Goal: Task Accomplishment & Management: Manage account settings

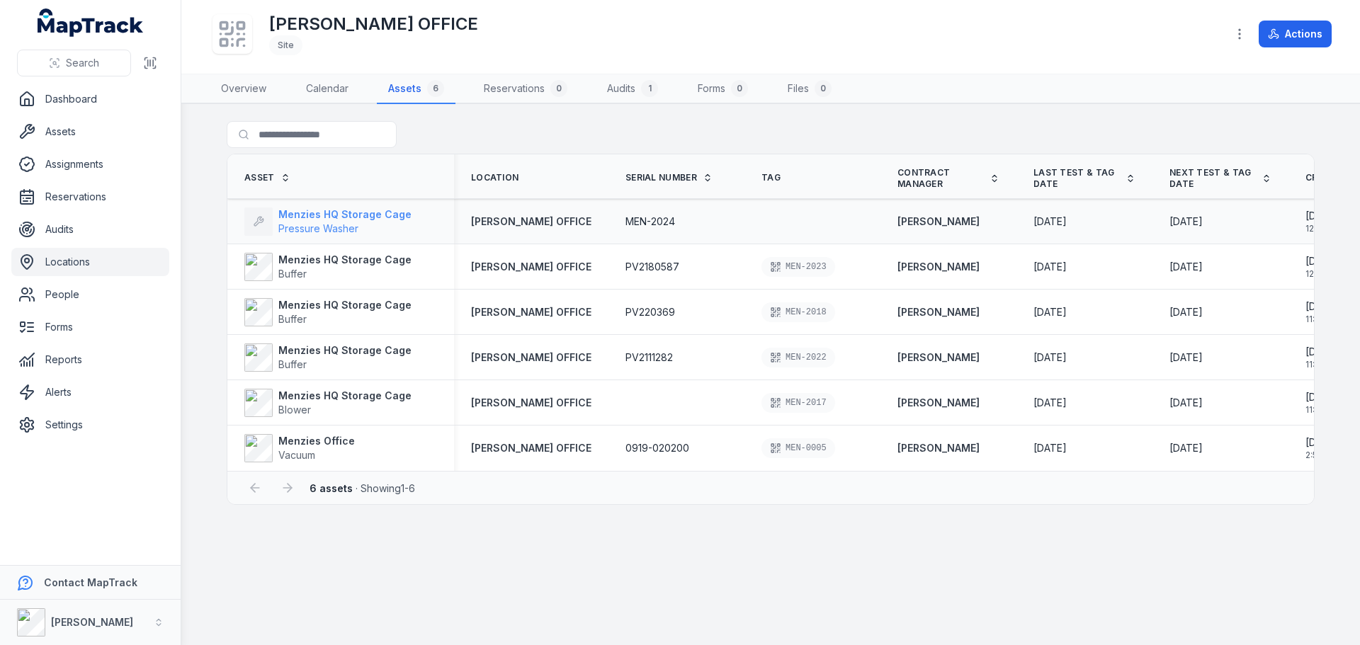
click at [365, 219] on strong "Menzies HQ Storage Cage" at bounding box center [344, 214] width 133 height 14
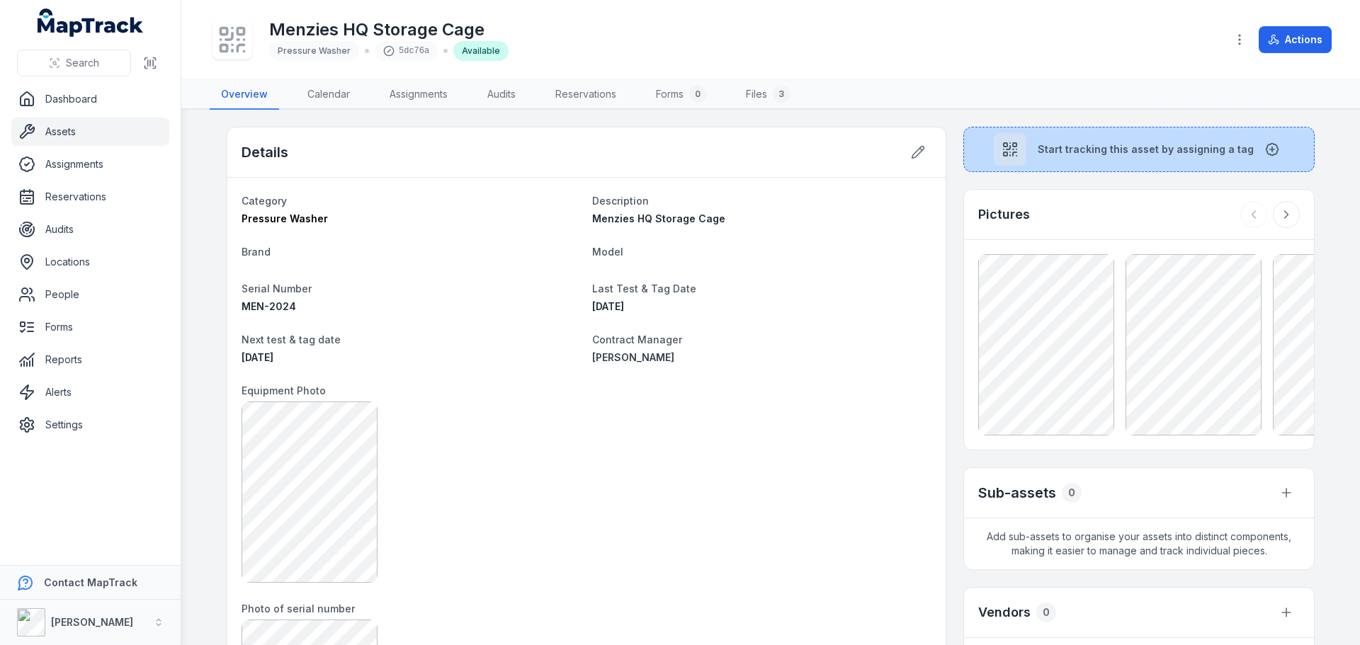
click at [1098, 163] on button "Start tracking this asset by assigning a tag" at bounding box center [1138, 149] width 351 height 45
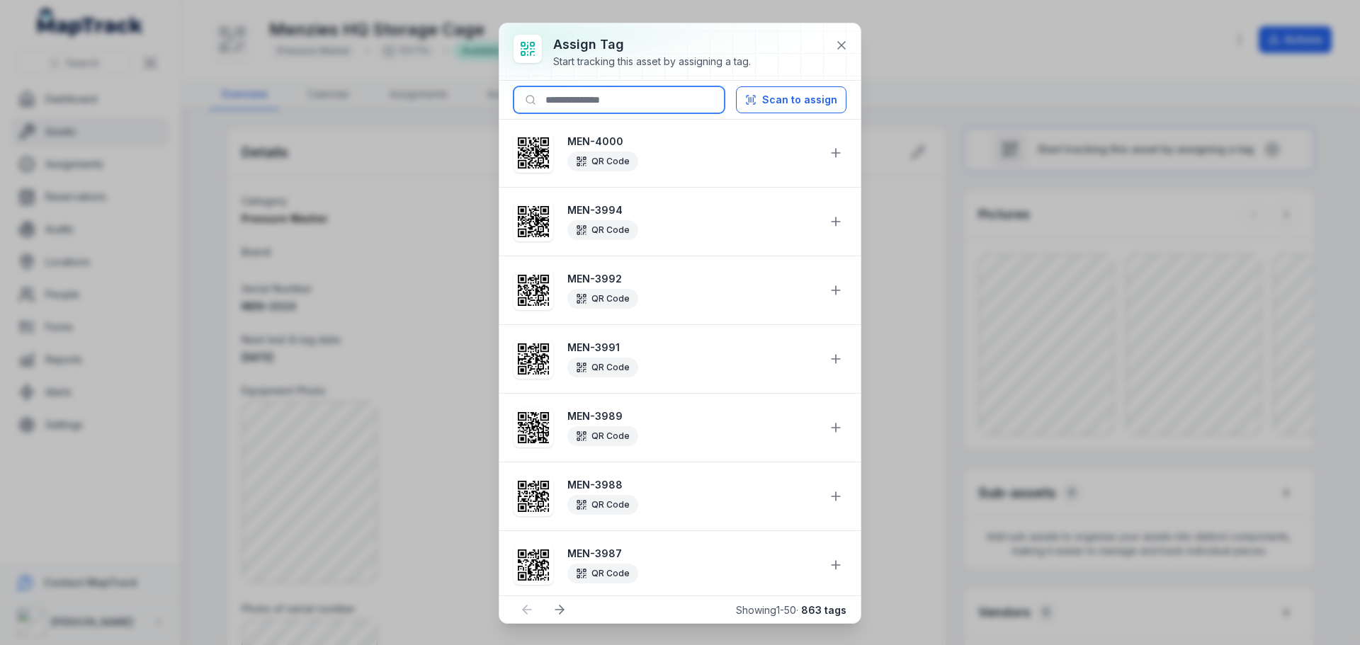
click at [658, 98] on input at bounding box center [618, 99] width 211 height 27
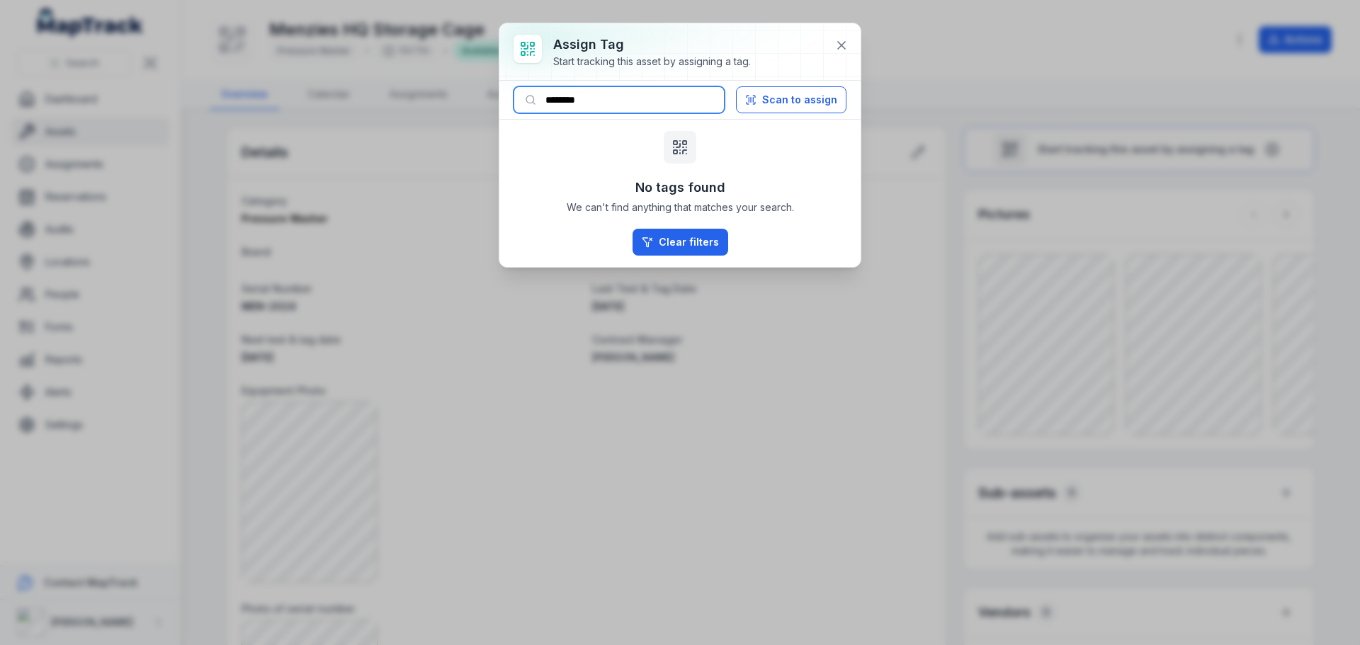
click at [669, 102] on input "********" at bounding box center [618, 99] width 211 height 27
type input "********"
click at [841, 39] on icon at bounding box center [841, 45] width 14 height 14
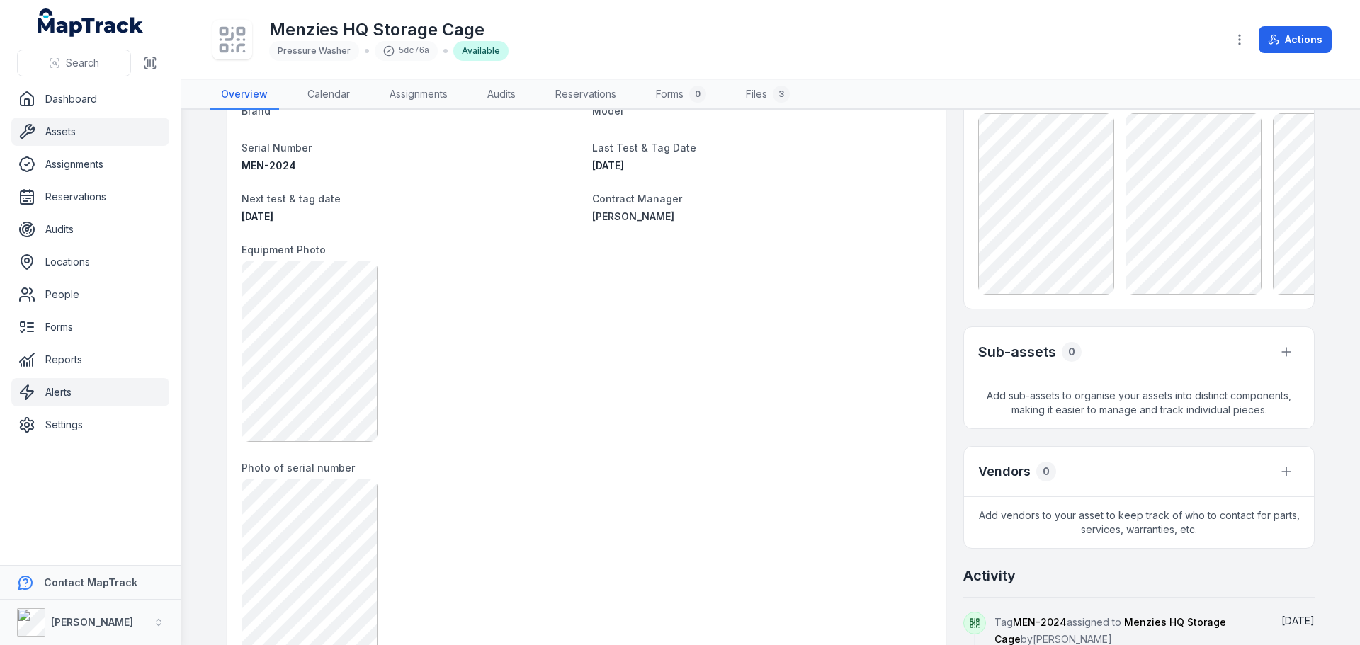
scroll to position [142, 0]
click at [82, 421] on link "Settings" at bounding box center [90, 425] width 158 height 28
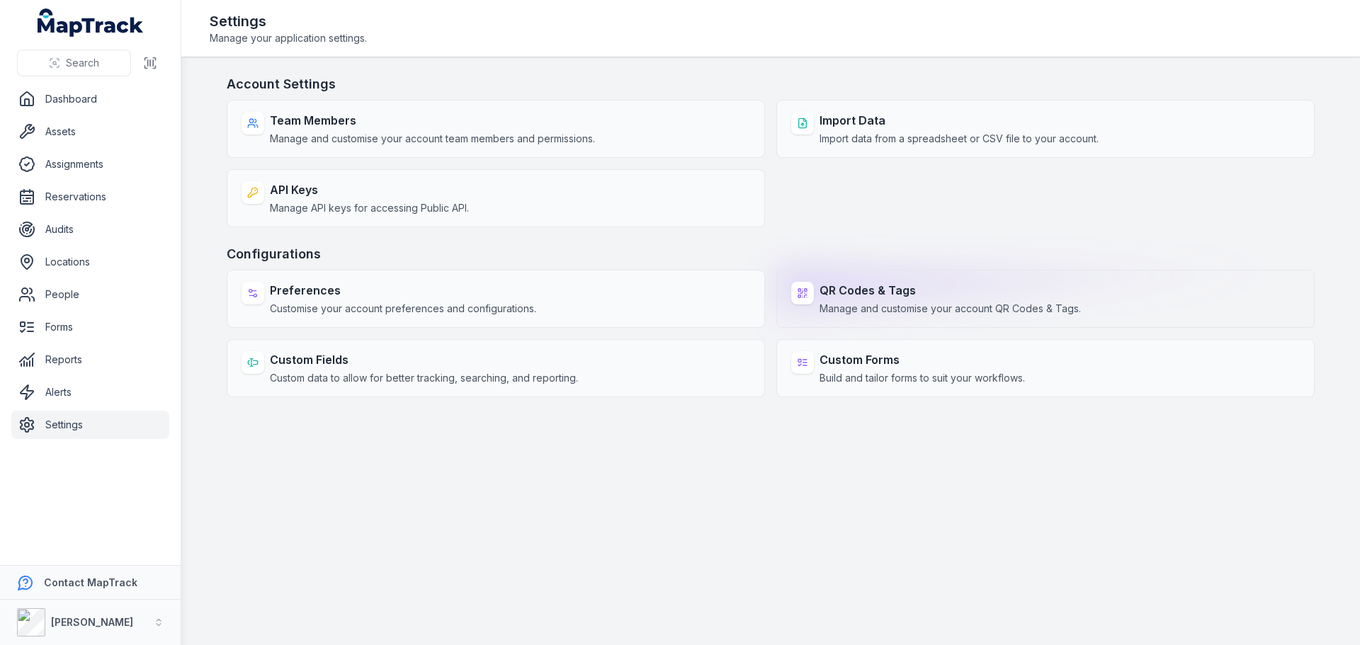
click at [884, 321] on div "QR Codes & Tags Manage and customise your account QR Codes & Tags." at bounding box center [1045, 299] width 538 height 58
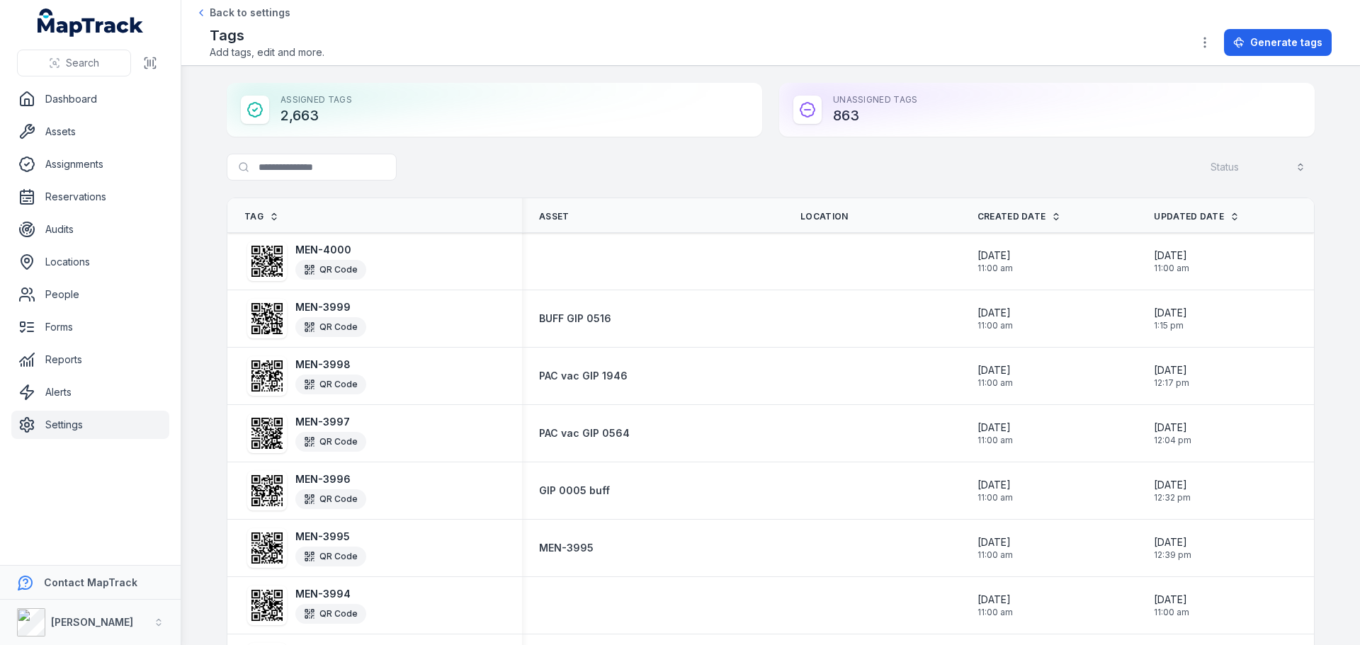
click at [326, 165] on input "Search for tags" at bounding box center [340, 167] width 227 height 27
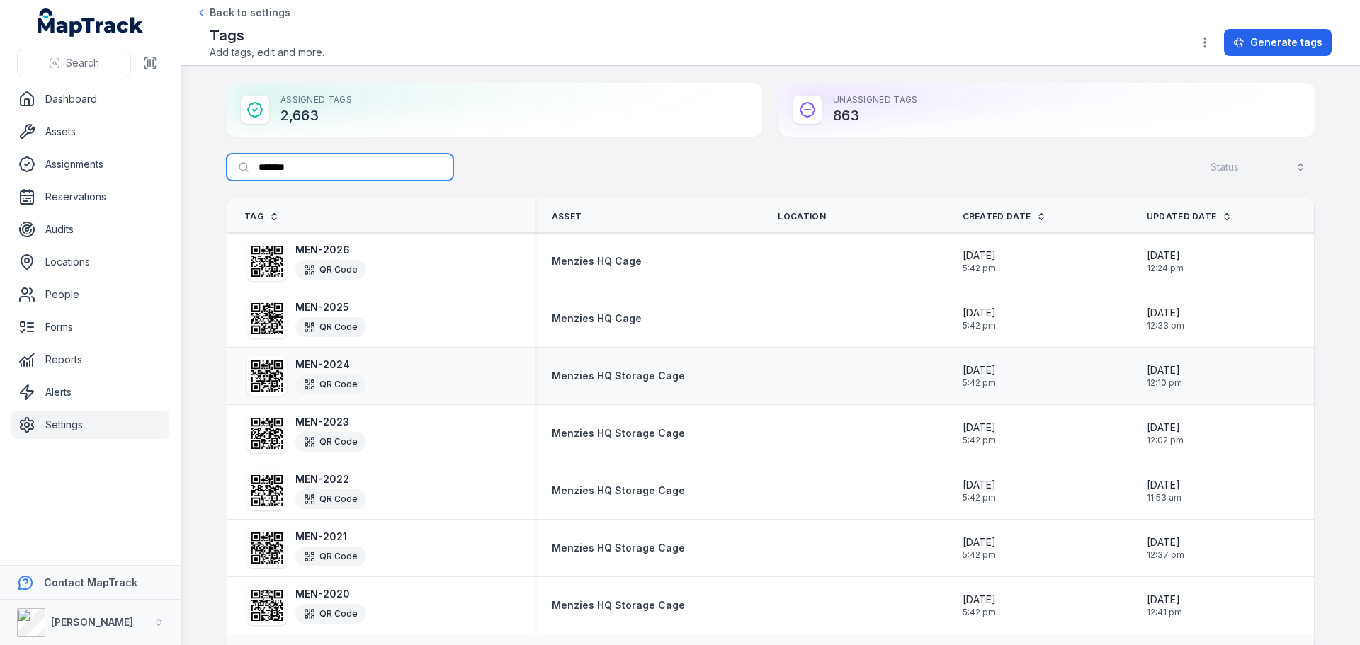
type input "*******"
click at [326, 365] on strong "MEN-2024" at bounding box center [330, 365] width 71 height 14
click at [270, 374] on icon at bounding box center [266, 375] width 31 height 31
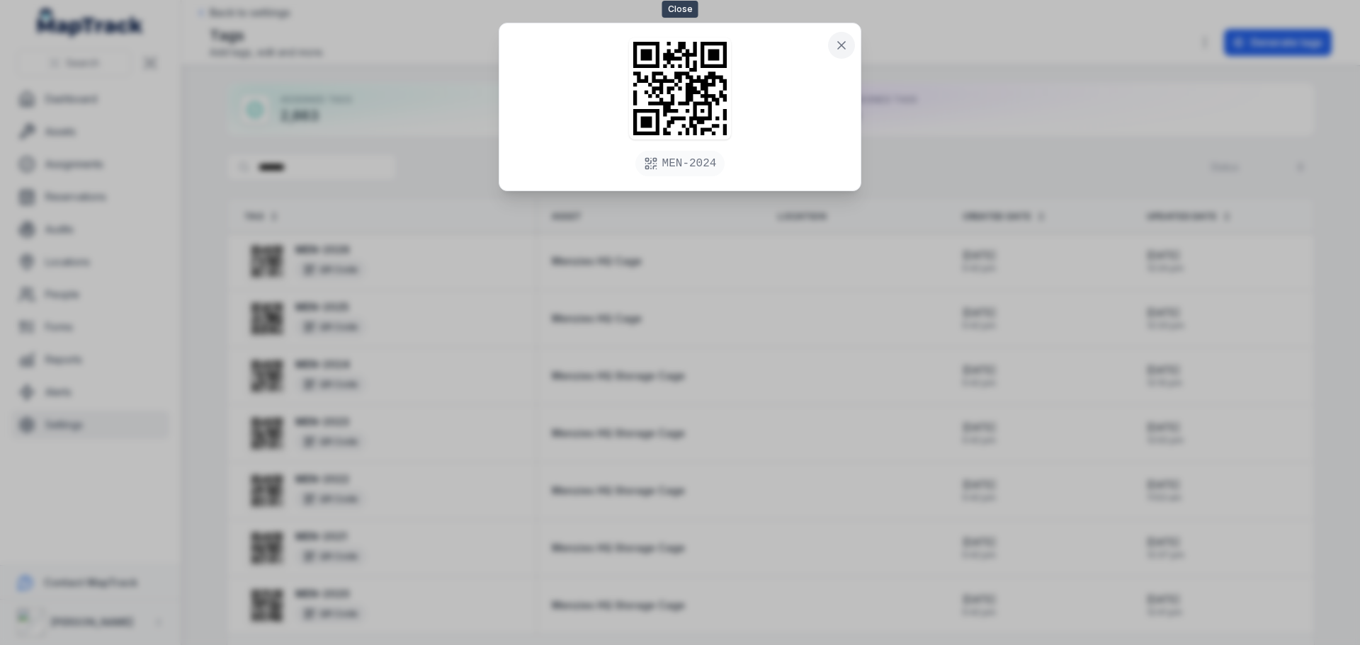
click at [839, 42] on icon at bounding box center [841, 45] width 14 height 14
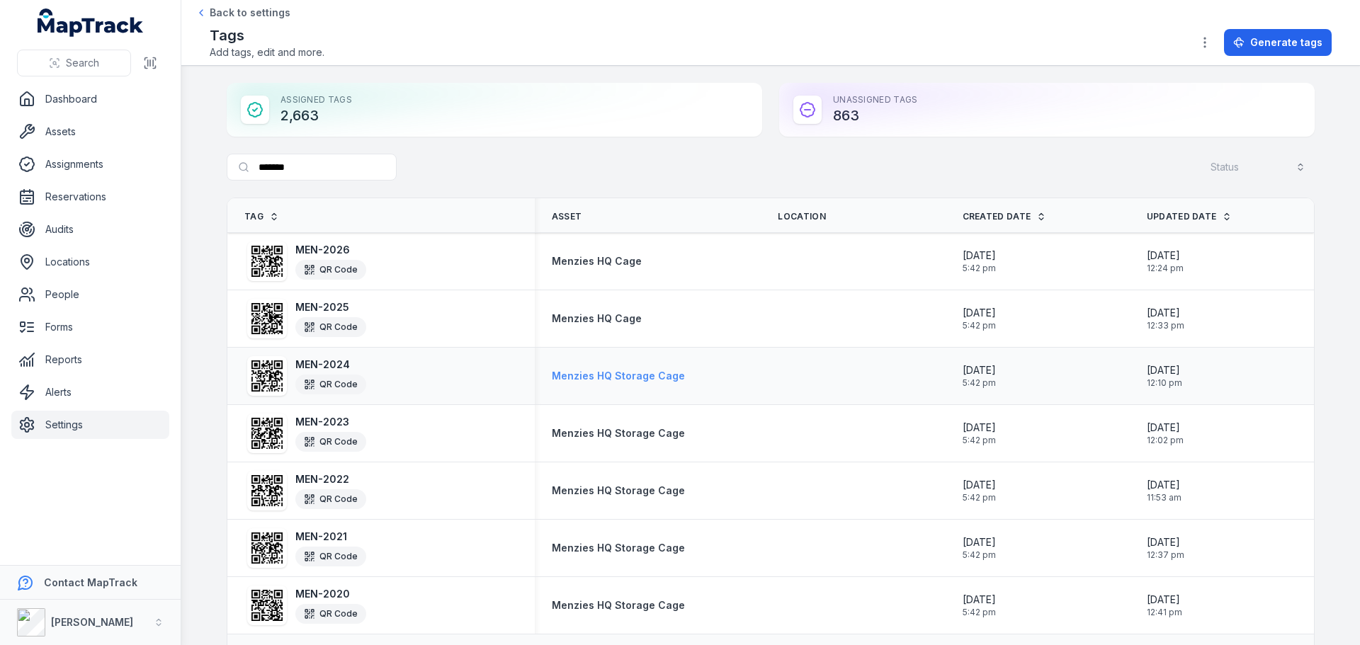
click at [626, 378] on strong "Menzies HQ Storage Cage" at bounding box center [618, 376] width 133 height 14
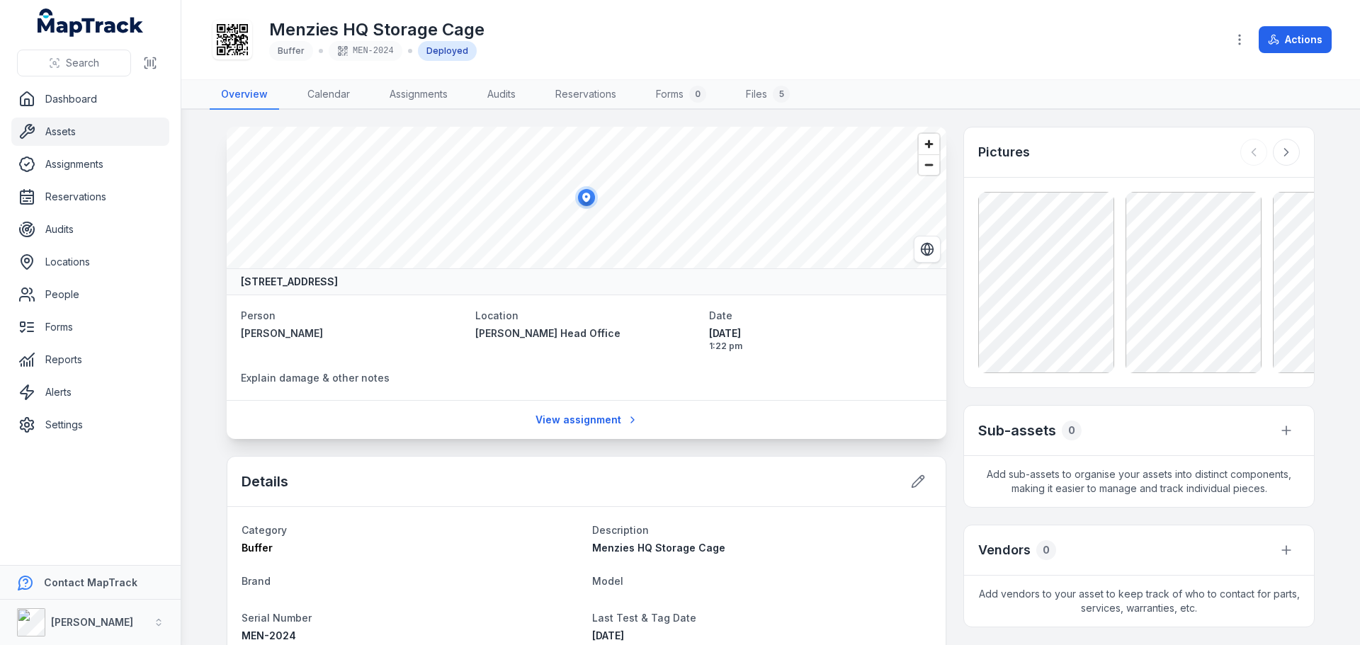
scroll to position [71, 0]
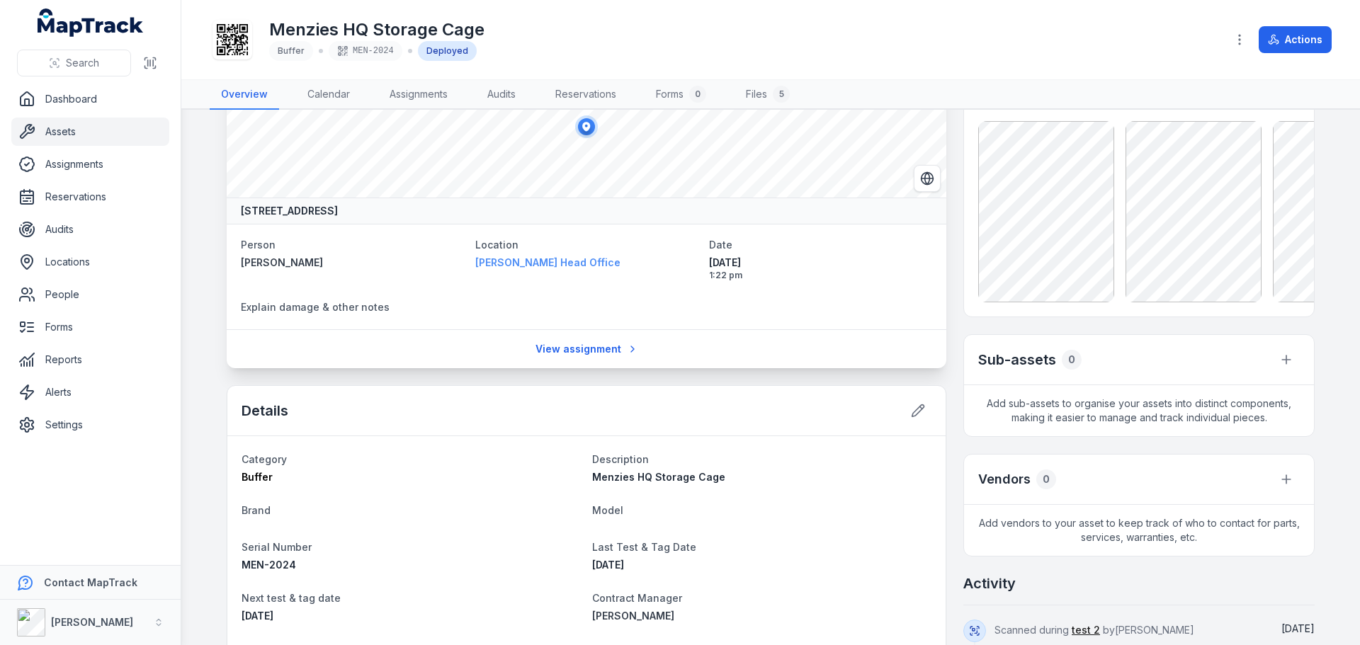
click at [544, 260] on span "[PERSON_NAME] Head Office" at bounding box center [547, 262] width 145 height 12
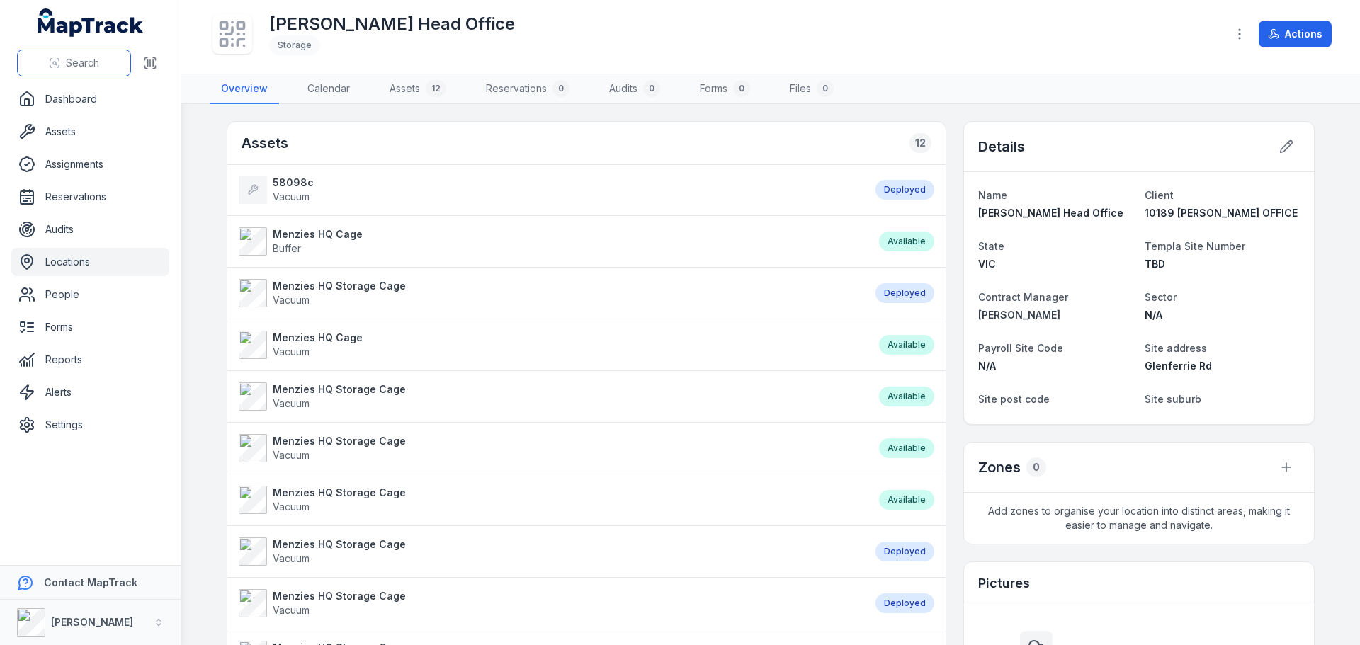
click at [85, 61] on span "Search" at bounding box center [82, 63] width 33 height 14
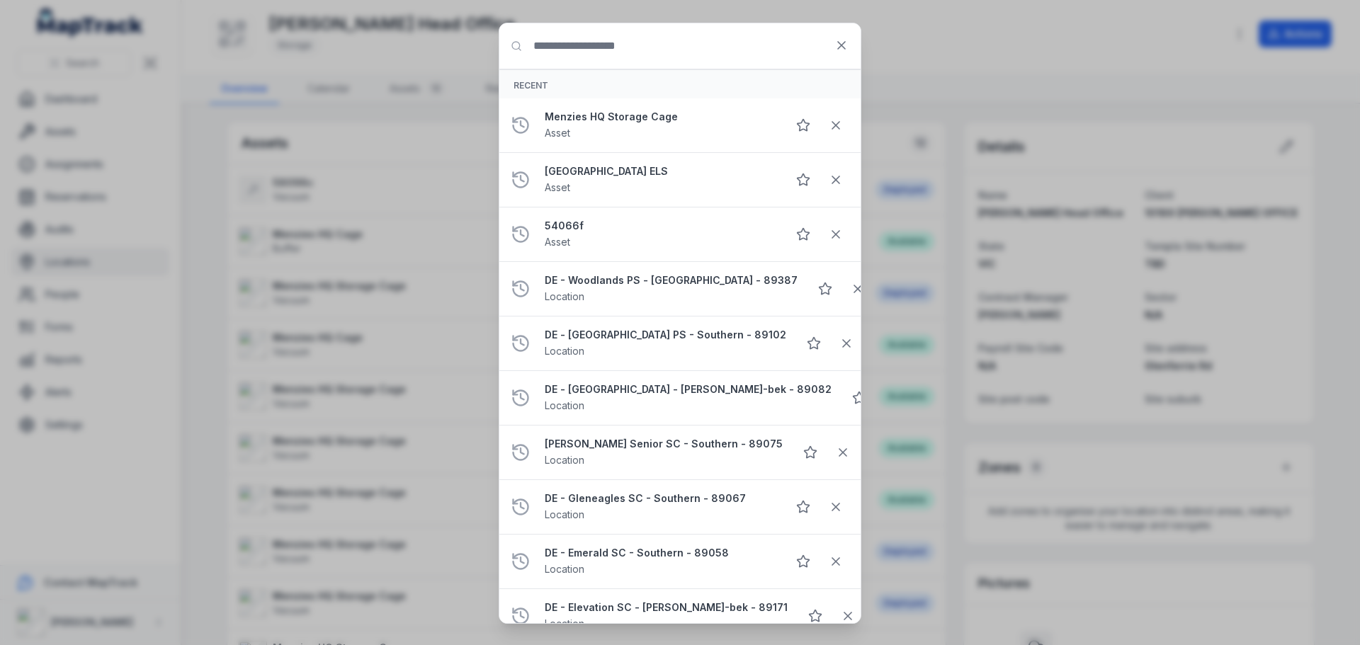
click at [651, 55] on input "Search for anything" at bounding box center [679, 45] width 361 height 45
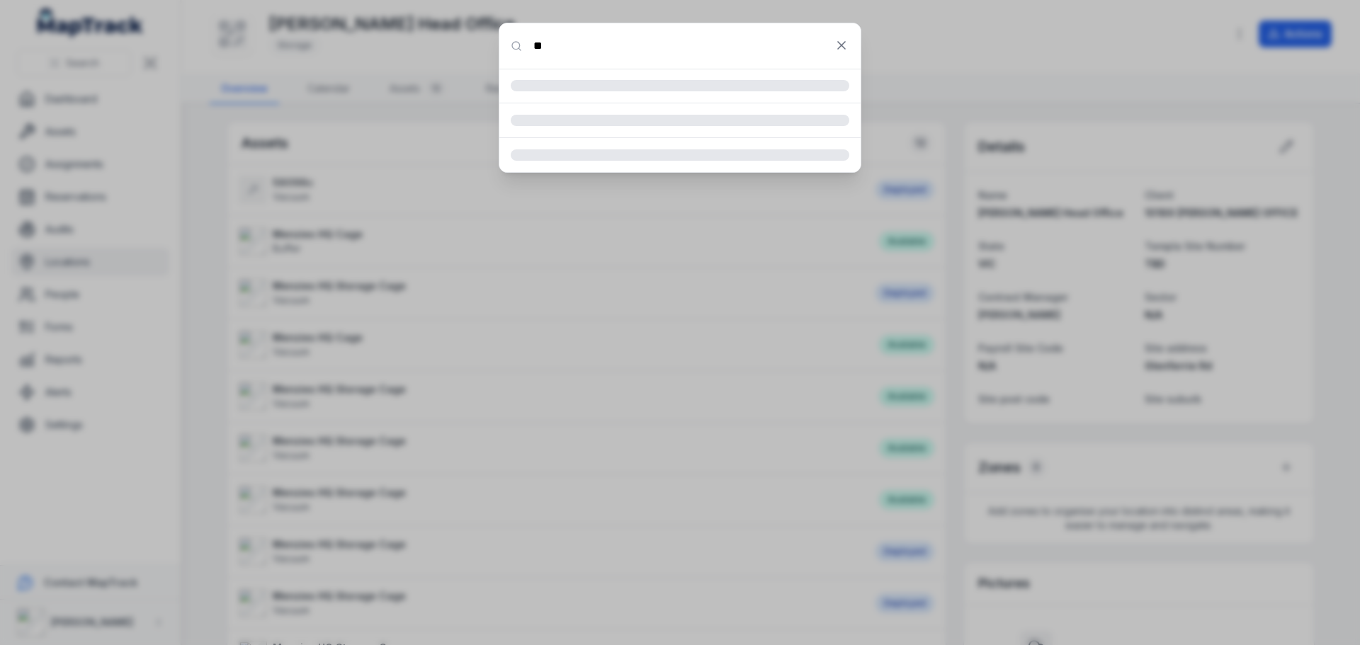
type input "*"
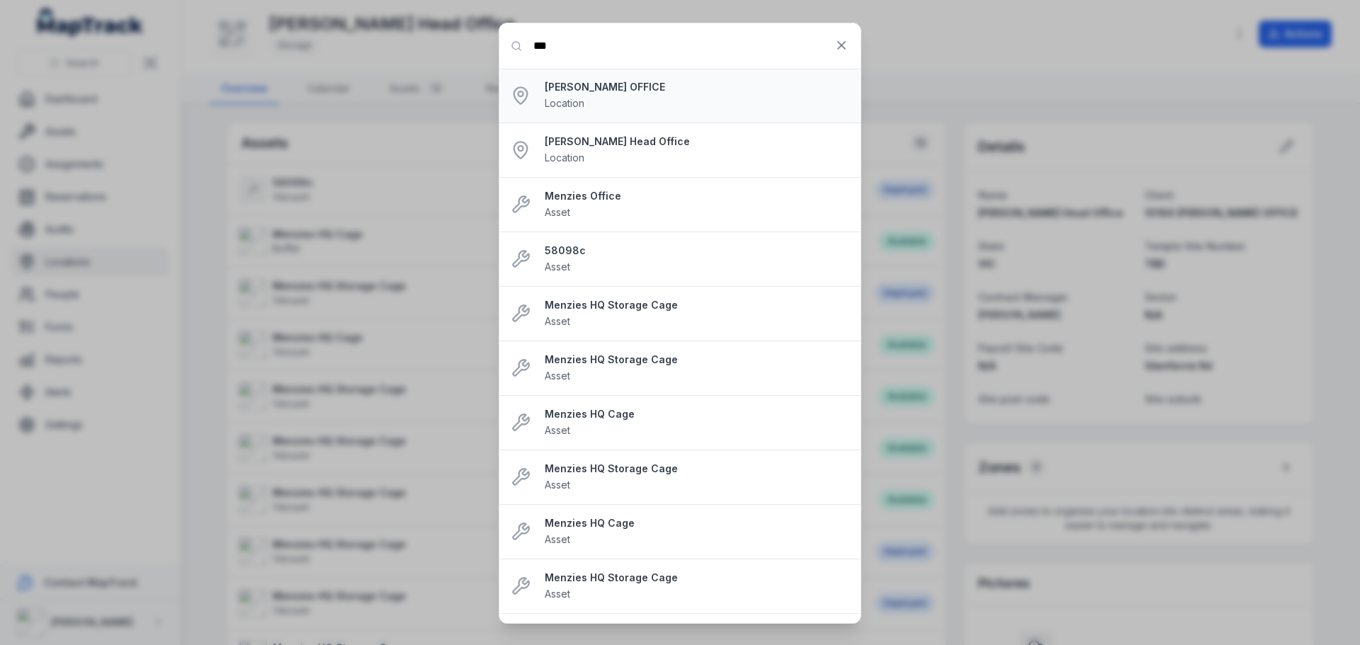
type input "***"
click at [649, 89] on strong "[PERSON_NAME] OFFICE" at bounding box center [697, 87] width 304 height 14
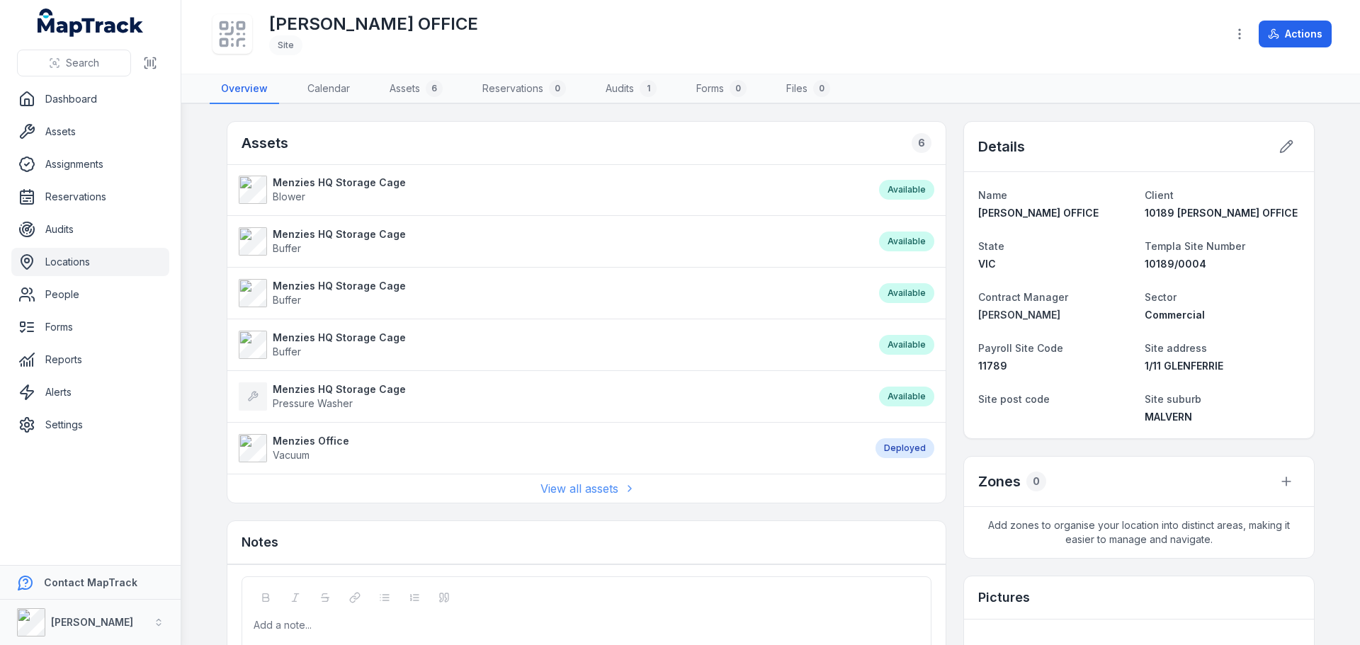
click at [582, 491] on link "View all assets" at bounding box center [586, 488] width 92 height 17
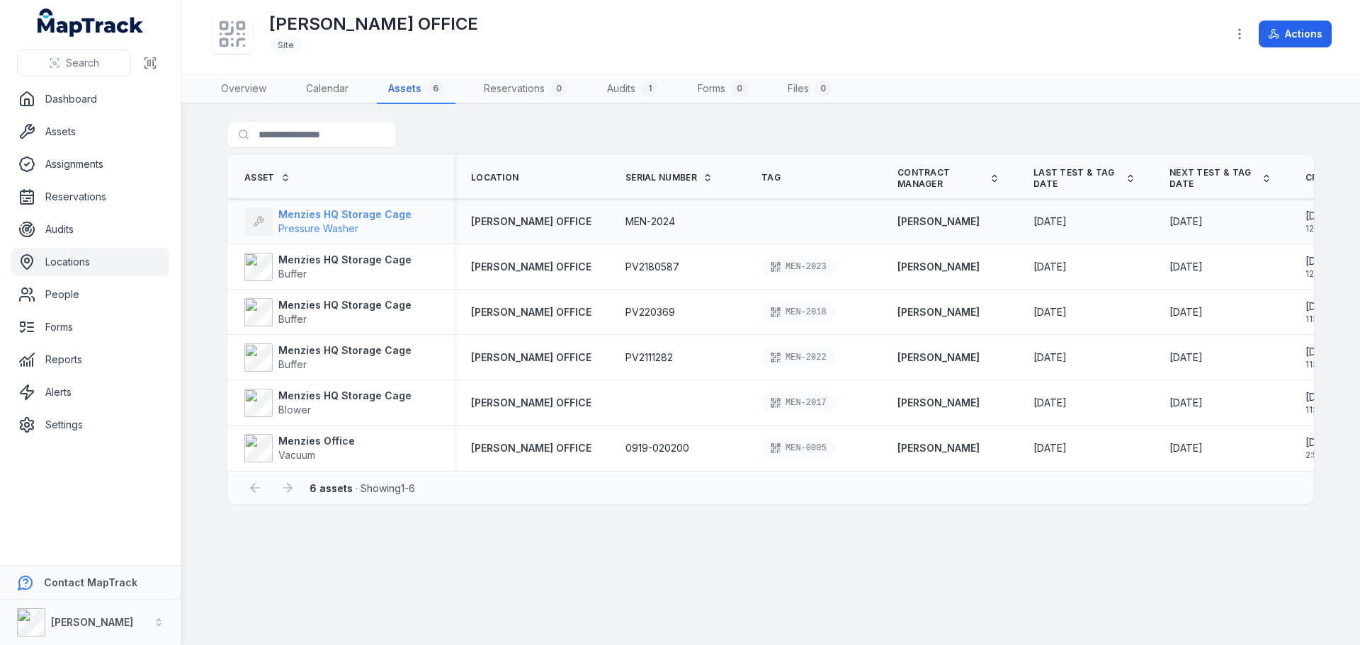
click at [306, 224] on span "Pressure Washer" at bounding box center [318, 228] width 80 height 12
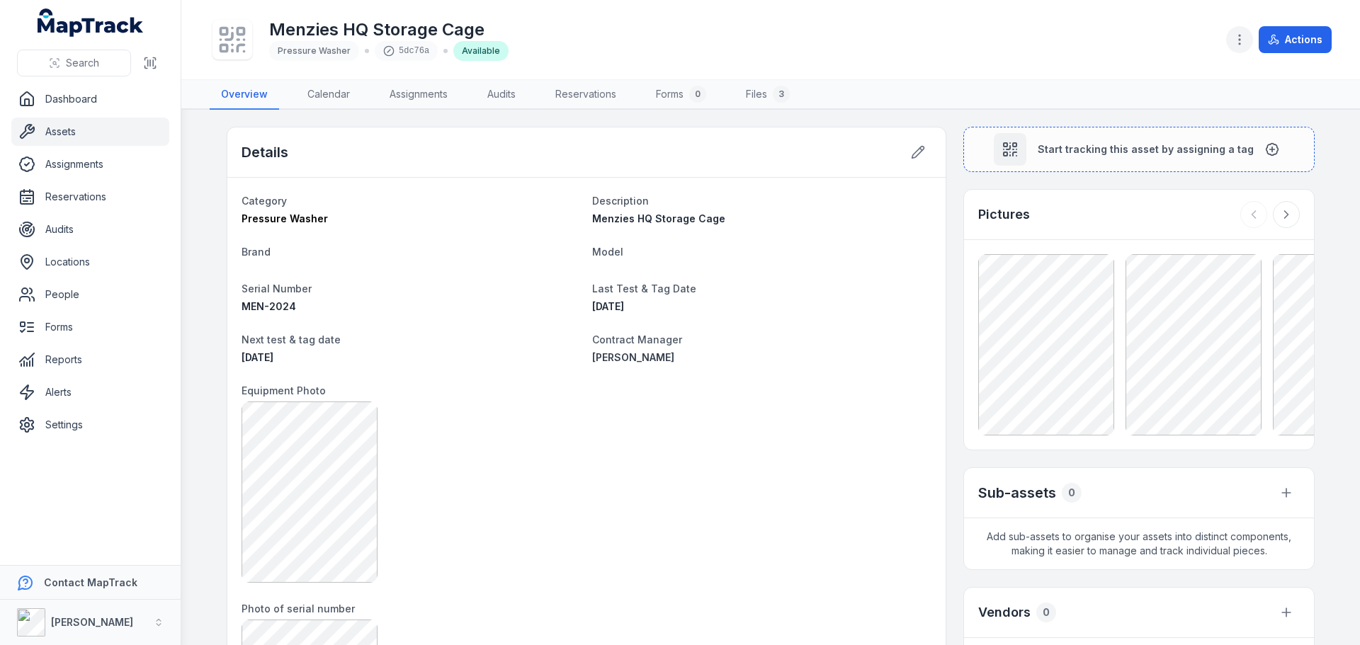
click at [1241, 42] on icon "button" at bounding box center [1239, 40] width 14 height 14
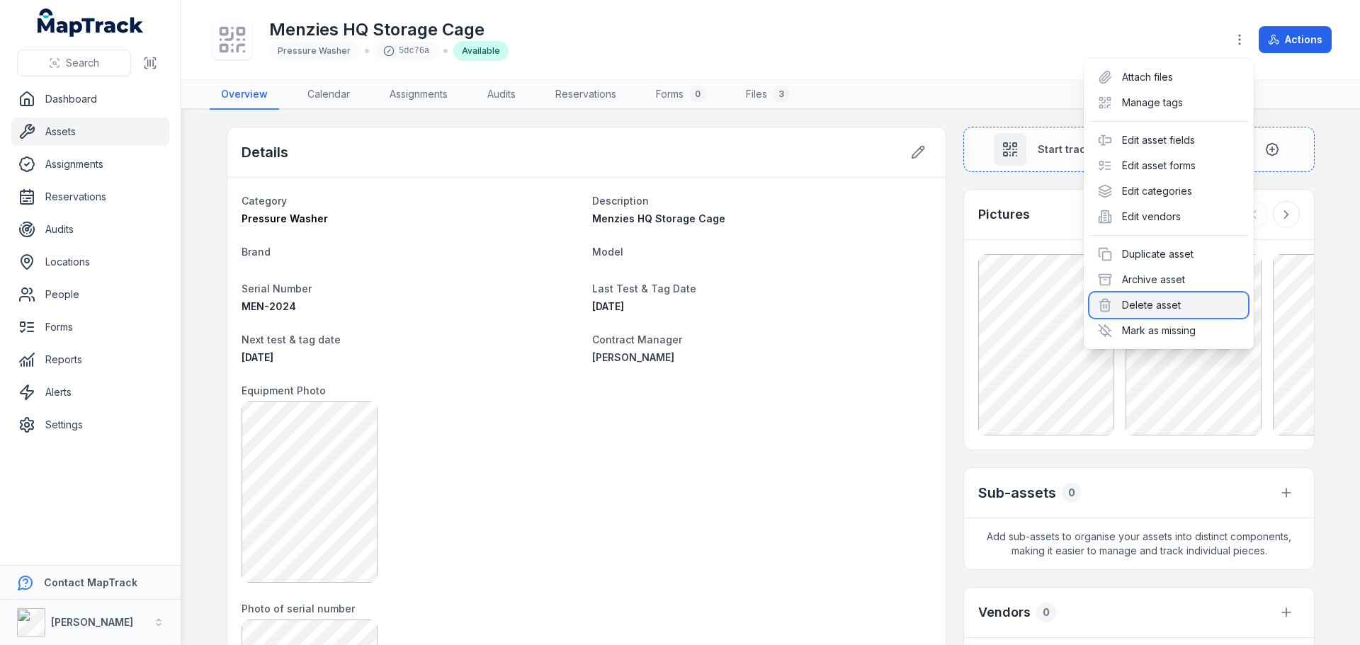
click at [1161, 307] on div "Delete asset" at bounding box center [1168, 304] width 159 height 25
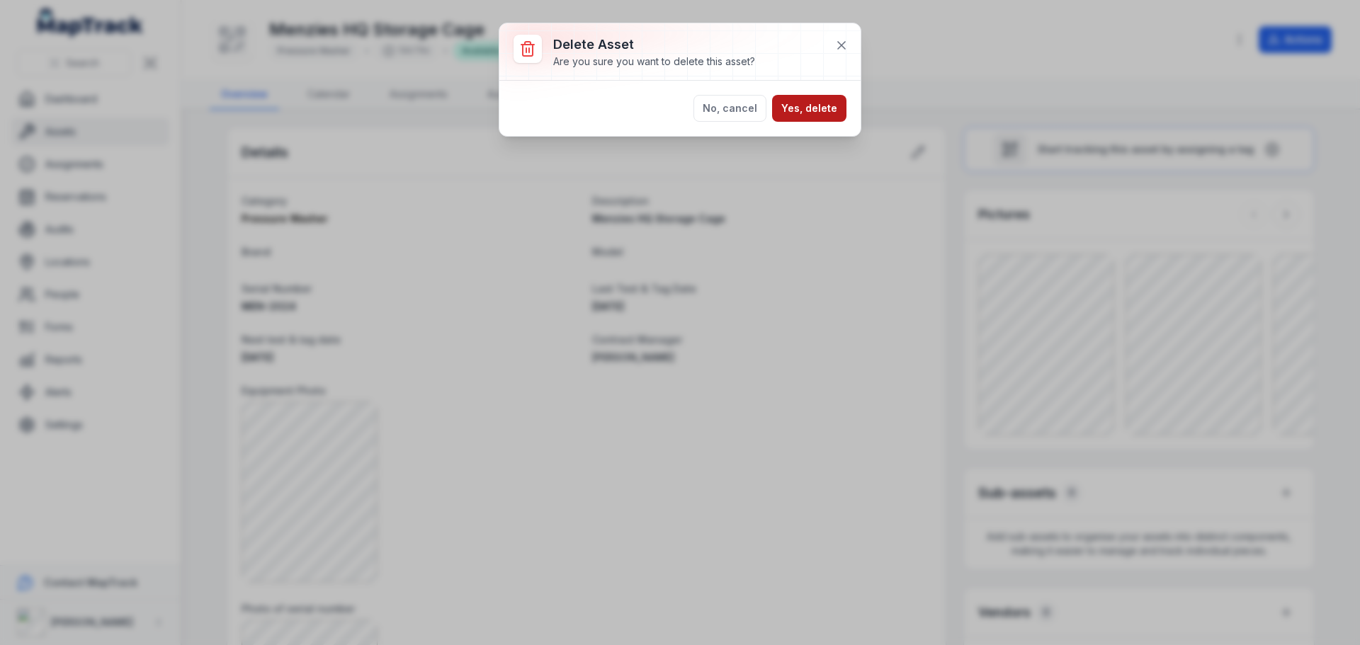
click at [827, 109] on button "Yes, delete" at bounding box center [809, 108] width 74 height 27
